Goal: Navigation & Orientation: Find specific page/section

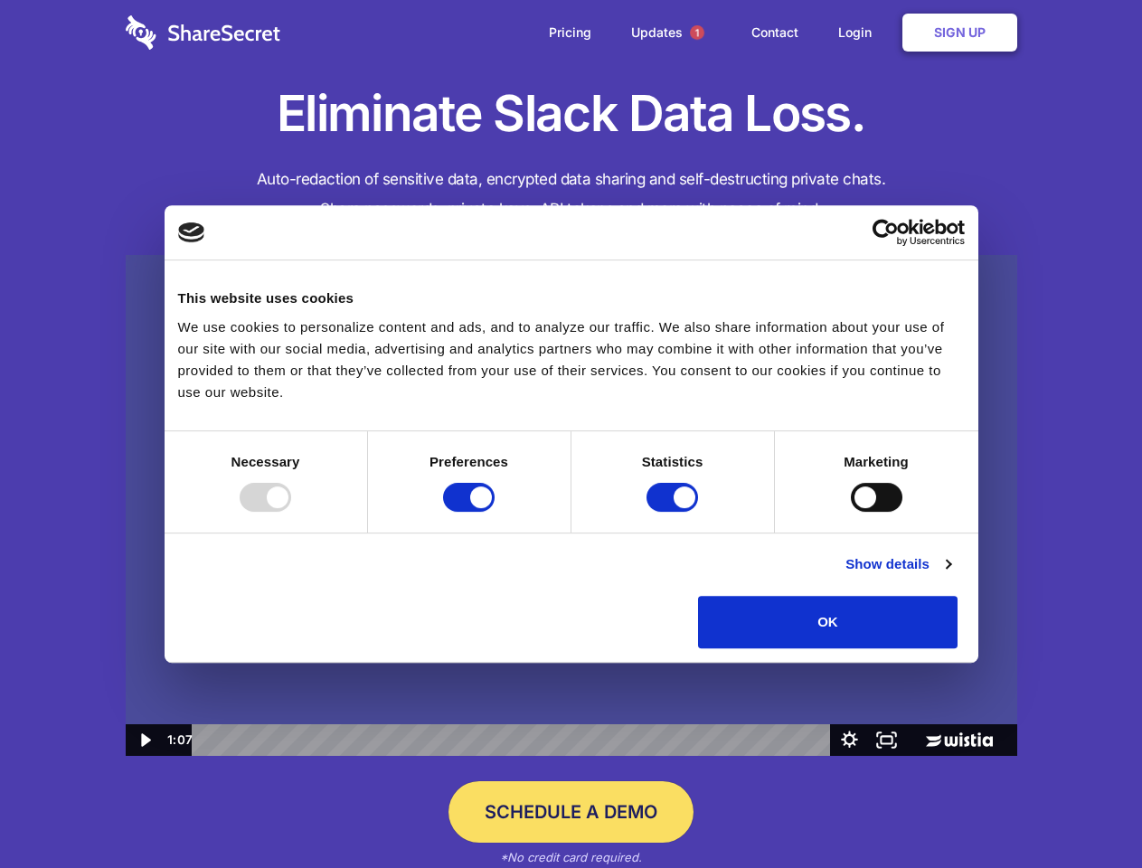
click at [571, 434] on img at bounding box center [572, 506] width 892 height 502
click at [291, 512] on div at bounding box center [266, 497] width 52 height 29
click at [495, 512] on input "Preferences" at bounding box center [469, 497] width 52 height 29
checkbox input "false"
click at [675, 512] on input "Statistics" at bounding box center [673, 497] width 52 height 29
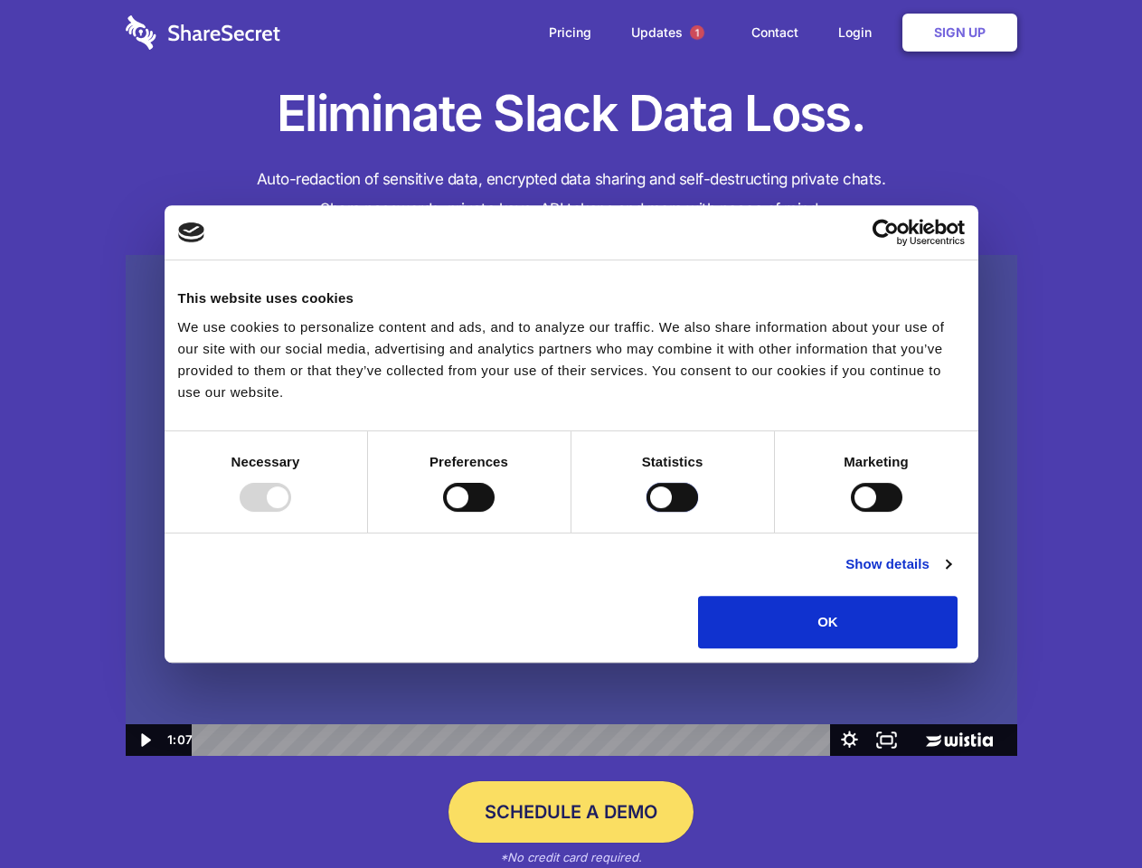
checkbox input "false"
click at [851, 512] on input "Marketing" at bounding box center [877, 497] width 52 height 29
checkbox input "true"
click at [951, 575] on link "Show details" at bounding box center [898, 565] width 105 height 22
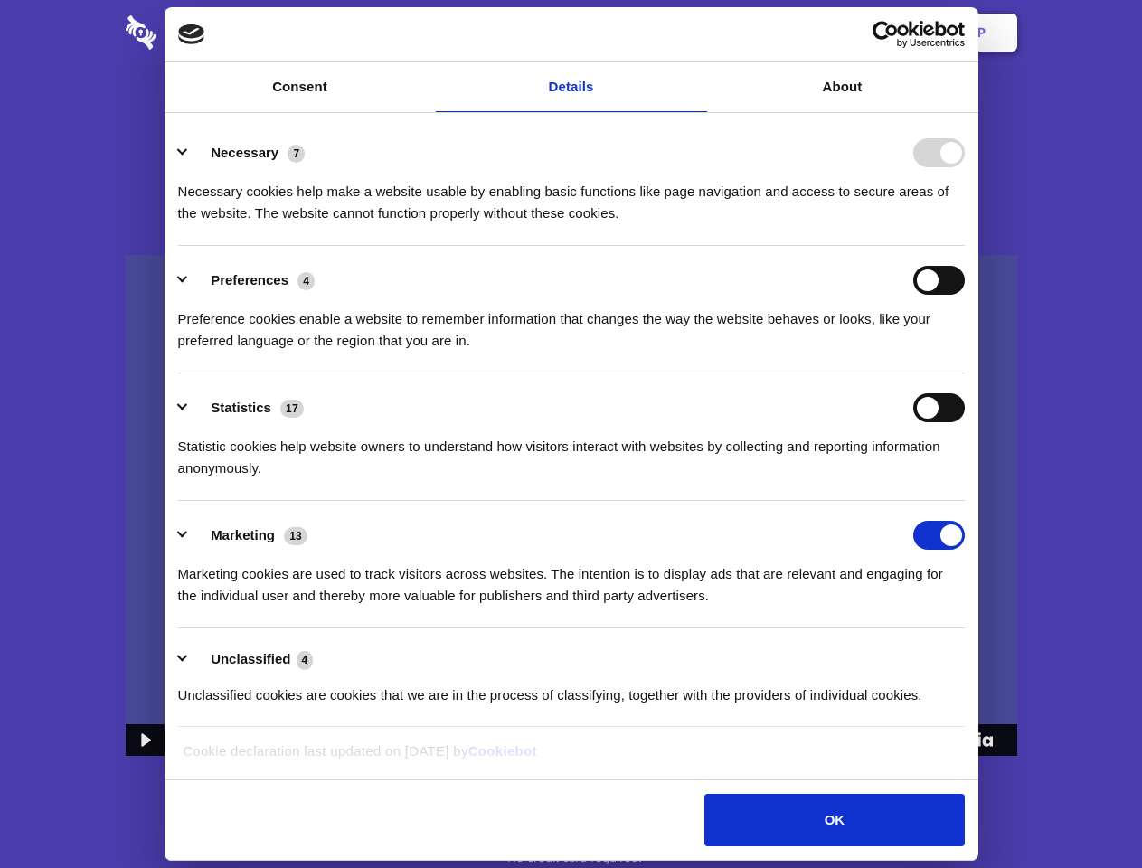
click at [965, 374] on li "Preferences 4 Preference cookies enable a website to remember information that …" at bounding box center [571, 310] width 787 height 128
click at [696, 33] on span "1" at bounding box center [697, 32] width 14 height 14
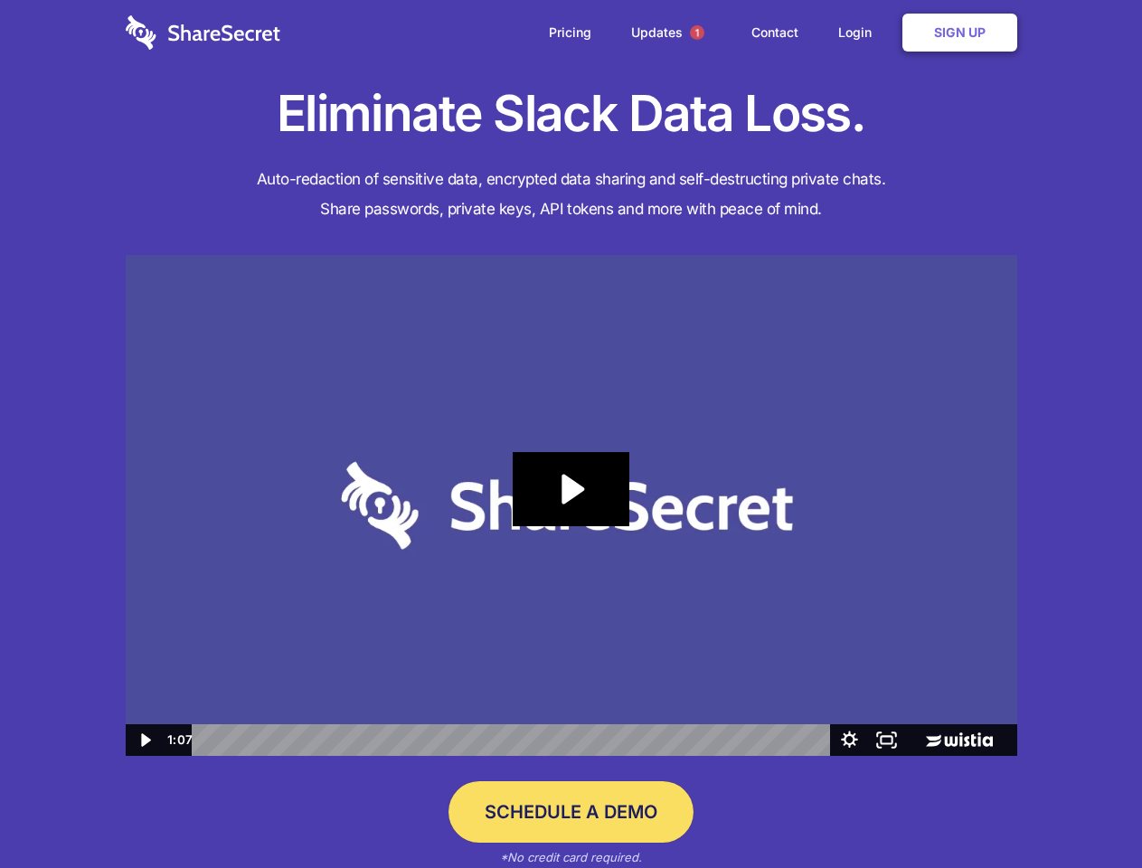
click at [572, 506] on icon "Play Video: Sharesecret Slack Extension" at bounding box center [571, 489] width 116 height 74
